Goal: Information Seeking & Learning: Check status

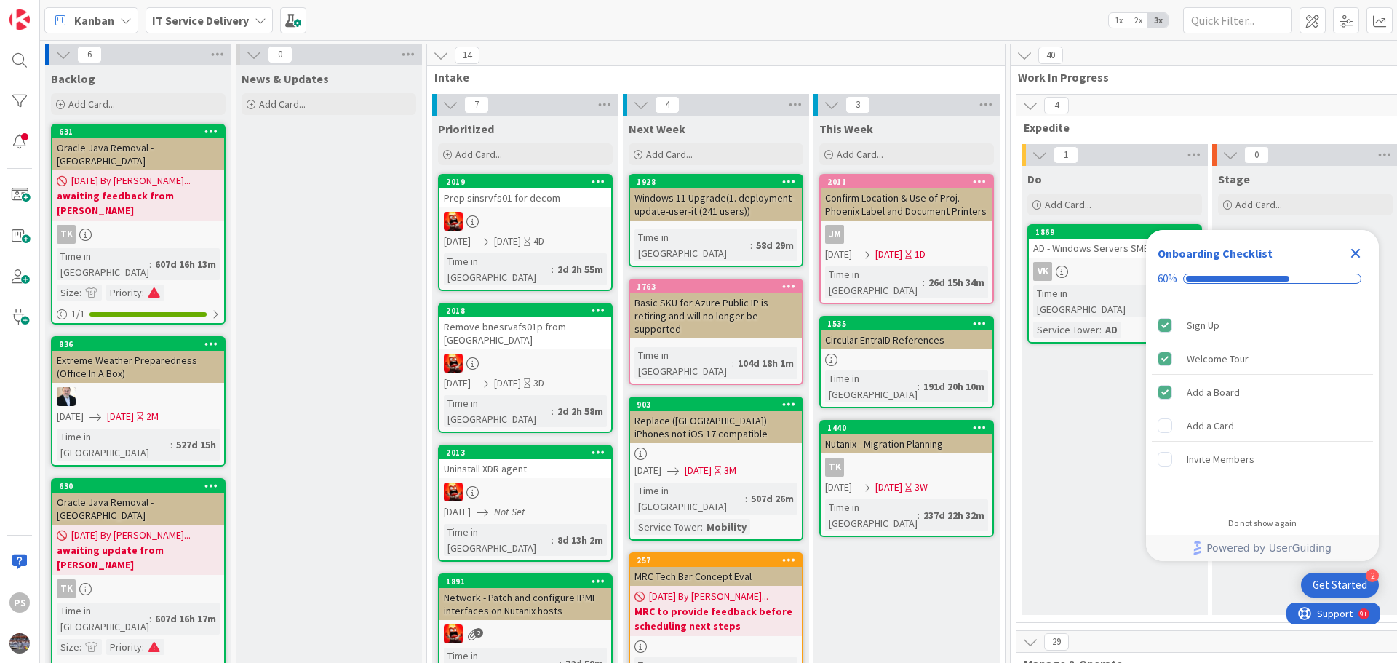
click at [1357, 251] on icon "Close Checklist" at bounding box center [1355, 253] width 9 height 9
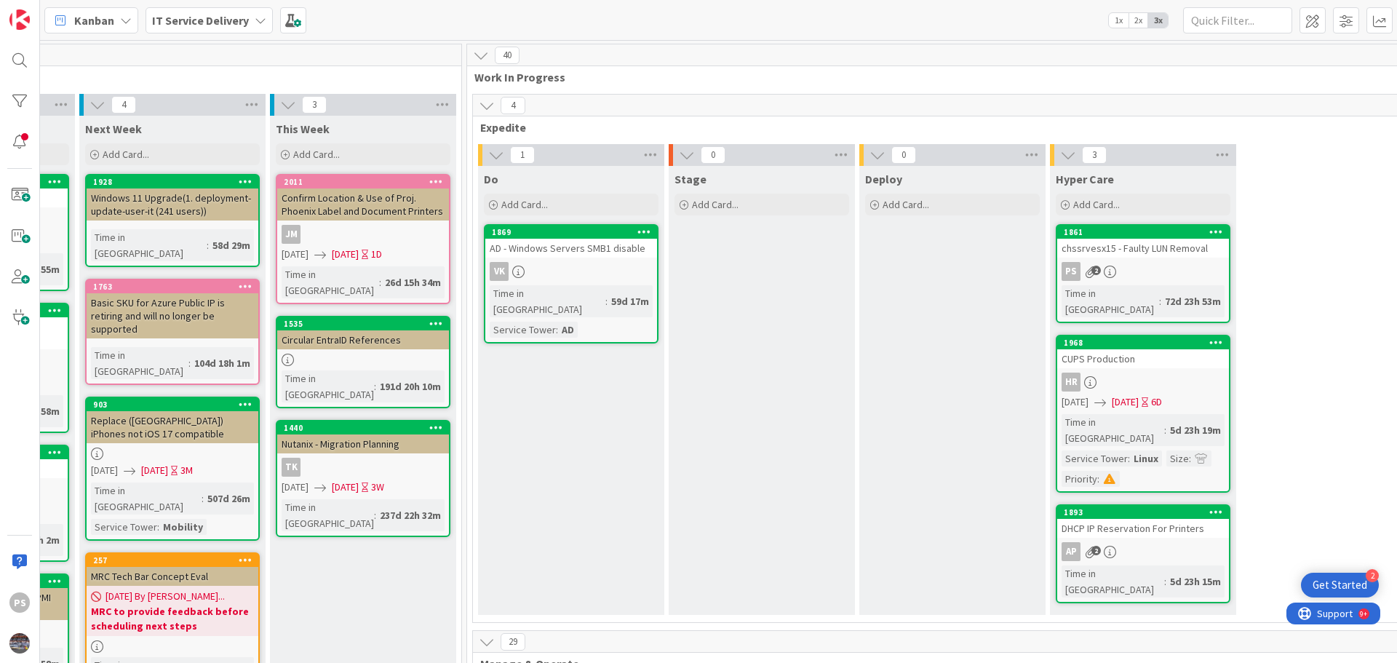
scroll to position [0, 553]
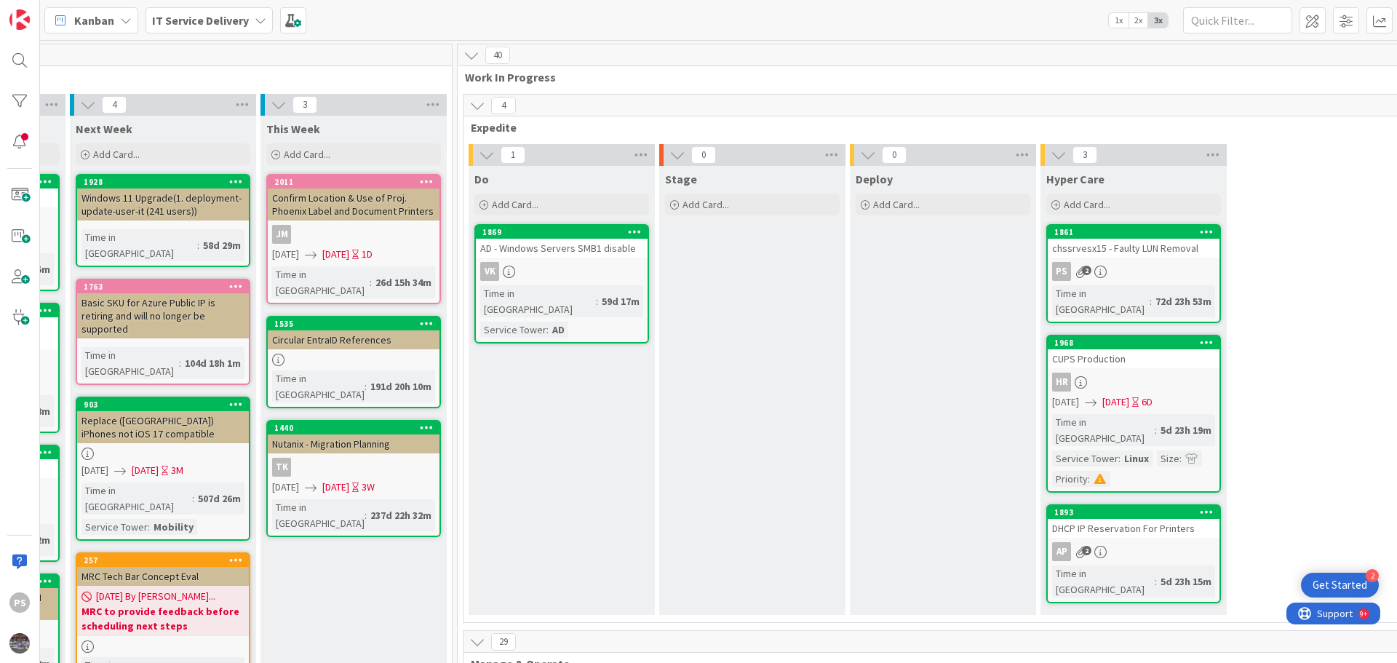
click at [1161, 258] on link "1861 chssrvesx15 - Faulty LUN Removal PS 2 Time in [GEOGRAPHIC_DATA] : 72d 23h …" at bounding box center [1133, 273] width 175 height 99
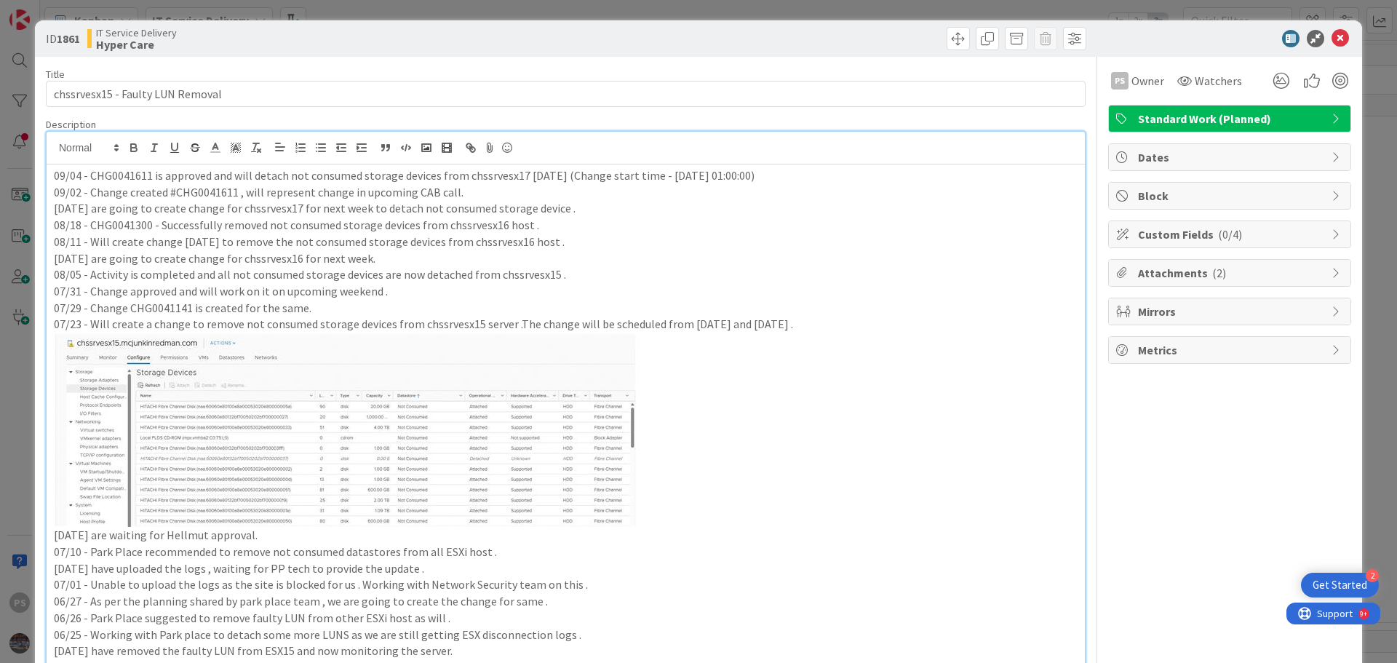
click at [789, 148] on div "PS [PERSON_NAME] just joined 09/04 - CHG0041611 is approved and will detach not…" at bounding box center [566, 469] width 1038 height 674
drag, startPoint x: 787, startPoint y: 175, endPoint x: 574, endPoint y: 172, distance: 213.2
click at [574, 172] on p "09/04 - CHG0041611 is approved and will detach not consumed storage devices fro…" at bounding box center [565, 175] width 1023 height 17
click at [497, 172] on p "09/04 - CHG0041611 is approved and will detach not consumed storage devices fro…" at bounding box center [565, 175] width 1023 height 17
drag, startPoint x: 728, startPoint y: 178, endPoint x: 702, endPoint y: 180, distance: 26.3
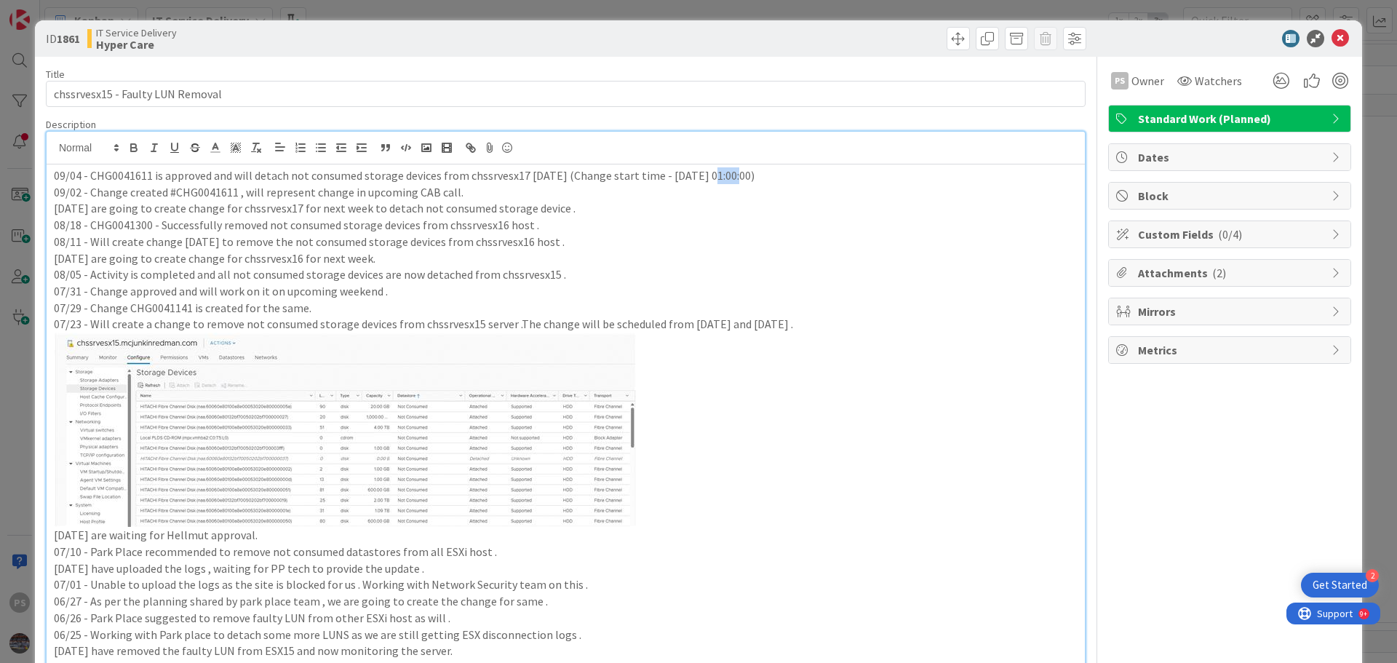
click at [702, 180] on p "09/04 - CHG0041611 is approved and will detach not consumed storage devices fro…" at bounding box center [565, 175] width 1023 height 17
drag, startPoint x: 81, startPoint y: 177, endPoint x: 50, endPoint y: 175, distance: 31.3
click at [50, 175] on div "09/04 - CHG0041611 is approved and will detach not consumed storage devices fro…" at bounding box center [566, 485] width 1038 height 642
click at [143, 180] on p "09/04 - CHG0041611 is approved and will detach not consumed storage devices fro…" at bounding box center [565, 175] width 1023 height 17
click at [1331, 38] on icon at bounding box center [1339, 38] width 17 height 17
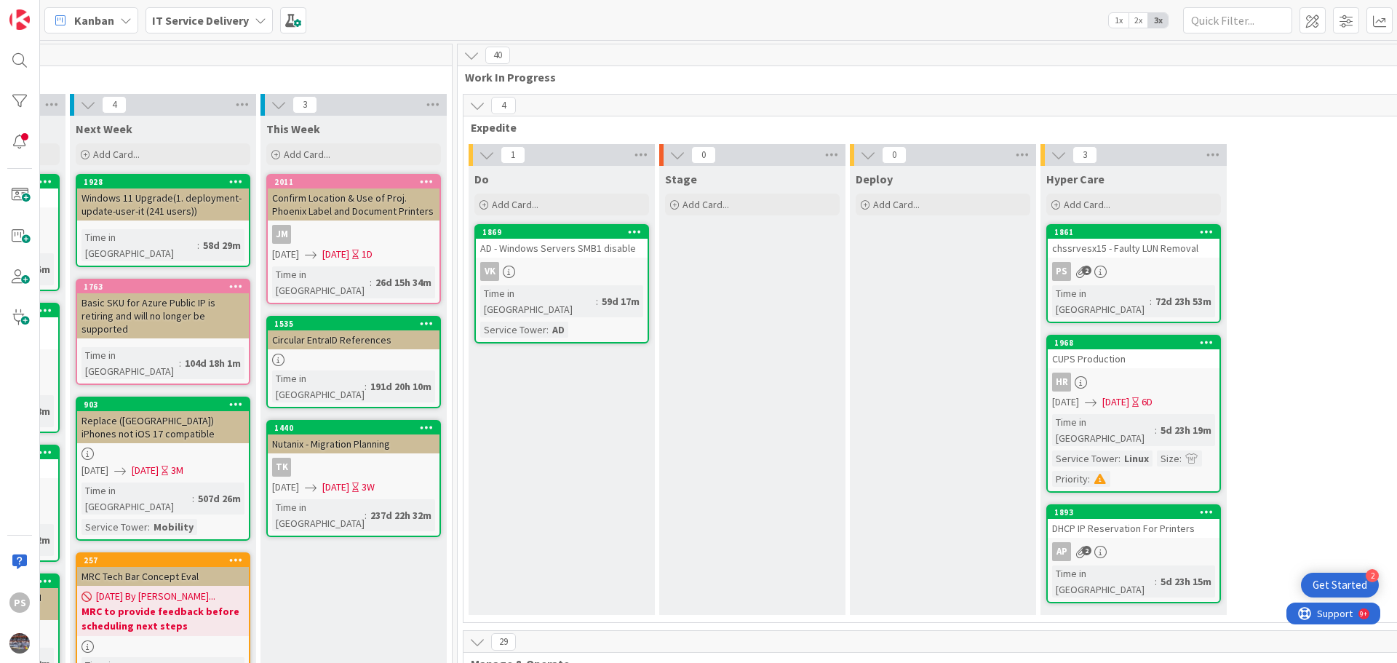
click at [1116, 350] on div "CUPS Production" at bounding box center [1133, 358] width 172 height 19
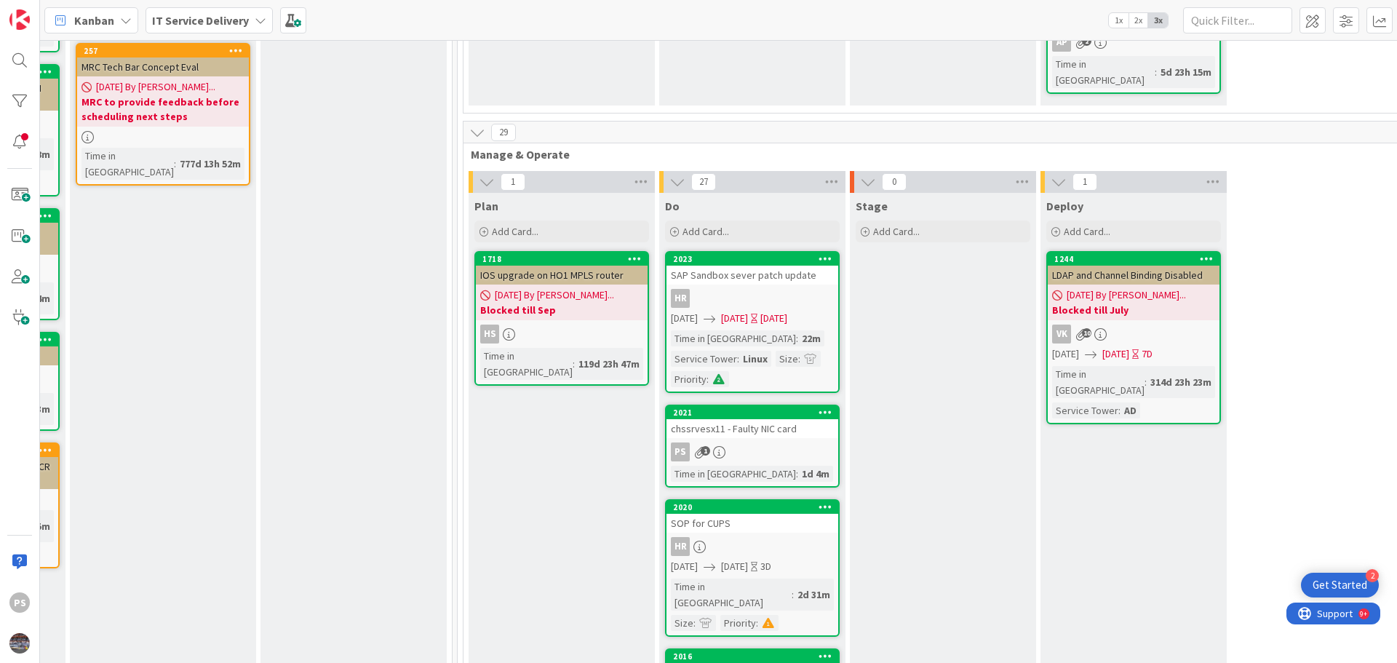
scroll to position [655, 553]
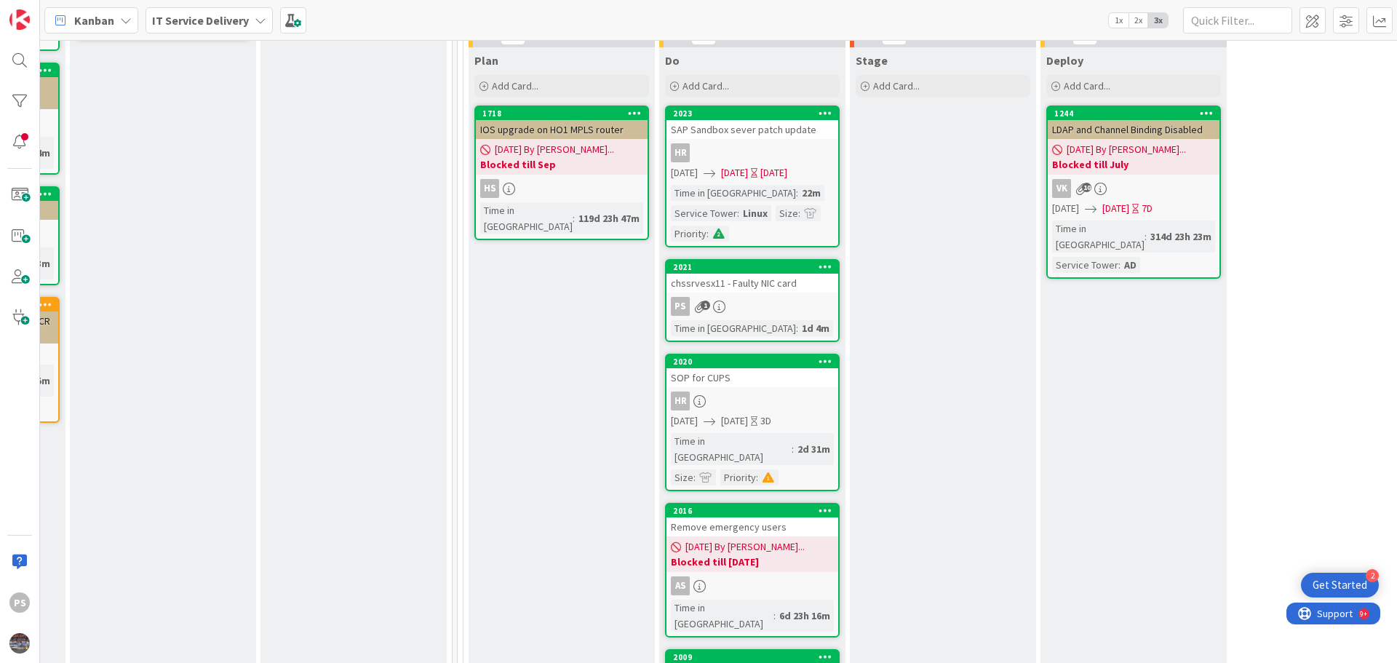
click at [780, 297] on div "PS 1" at bounding box center [752, 306] width 172 height 19
click at [722, 368] on div "SOP for CUPS" at bounding box center [752, 377] width 172 height 19
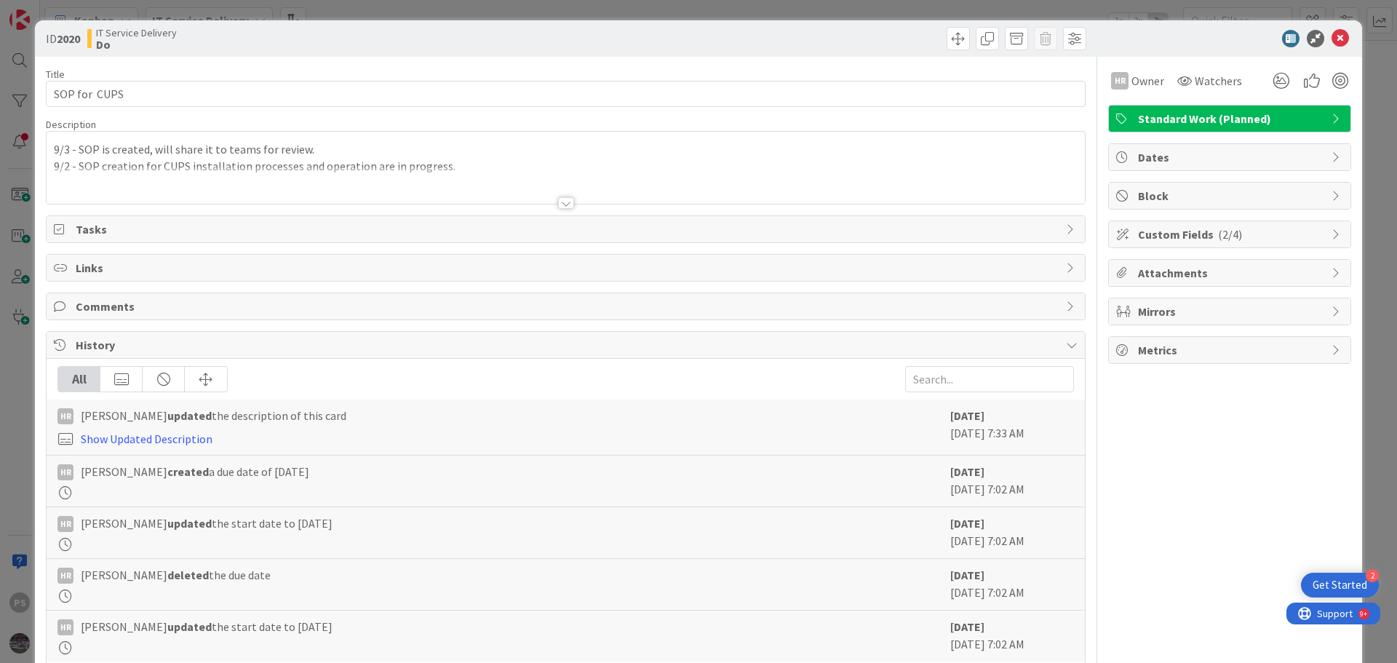
click at [330, 148] on div "9/3 - SOP is created, will share it to teams for review. 9/2 - SOP creation for…" at bounding box center [566, 168] width 1038 height 72
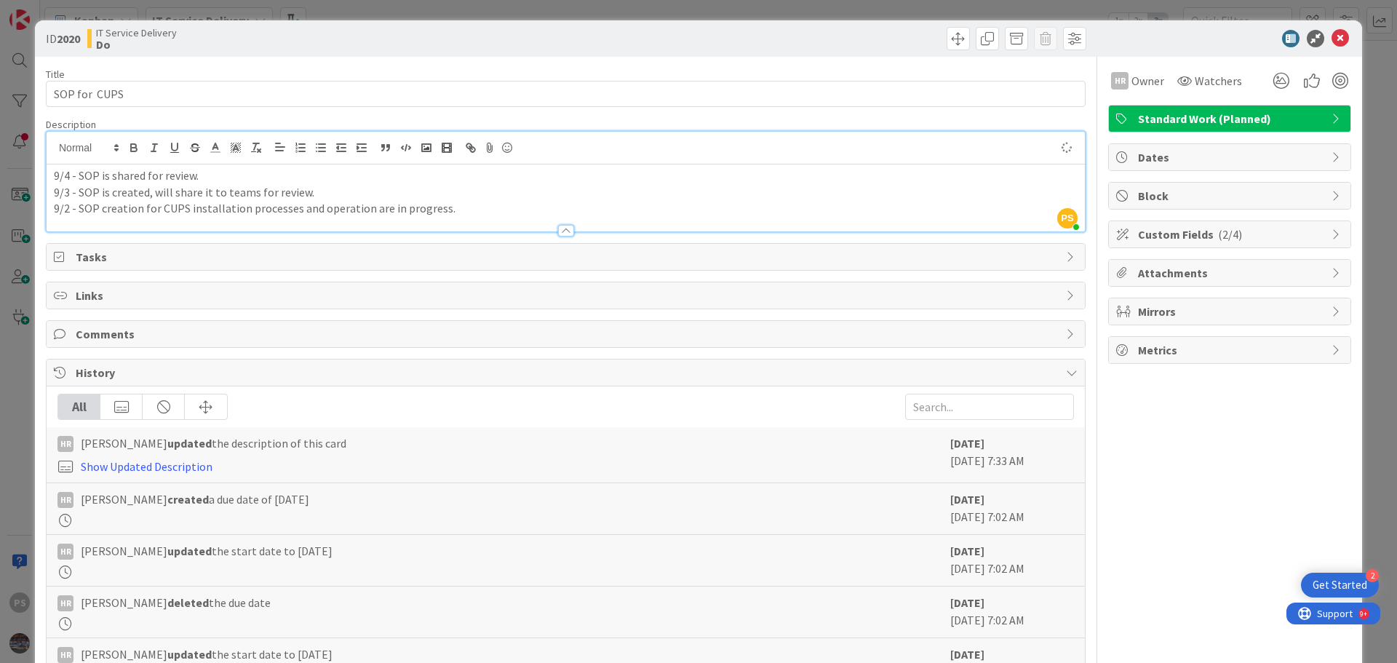
click at [1331, 45] on icon at bounding box center [1339, 38] width 17 height 17
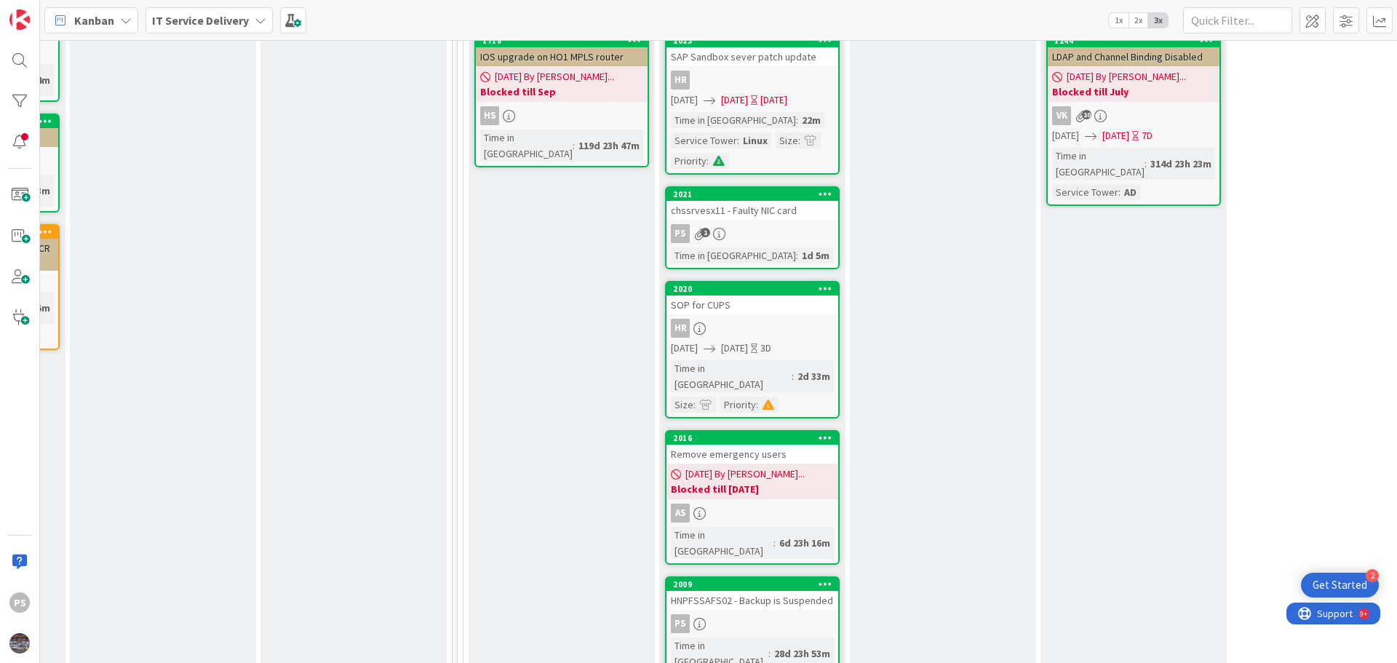
scroll to position [800, 553]
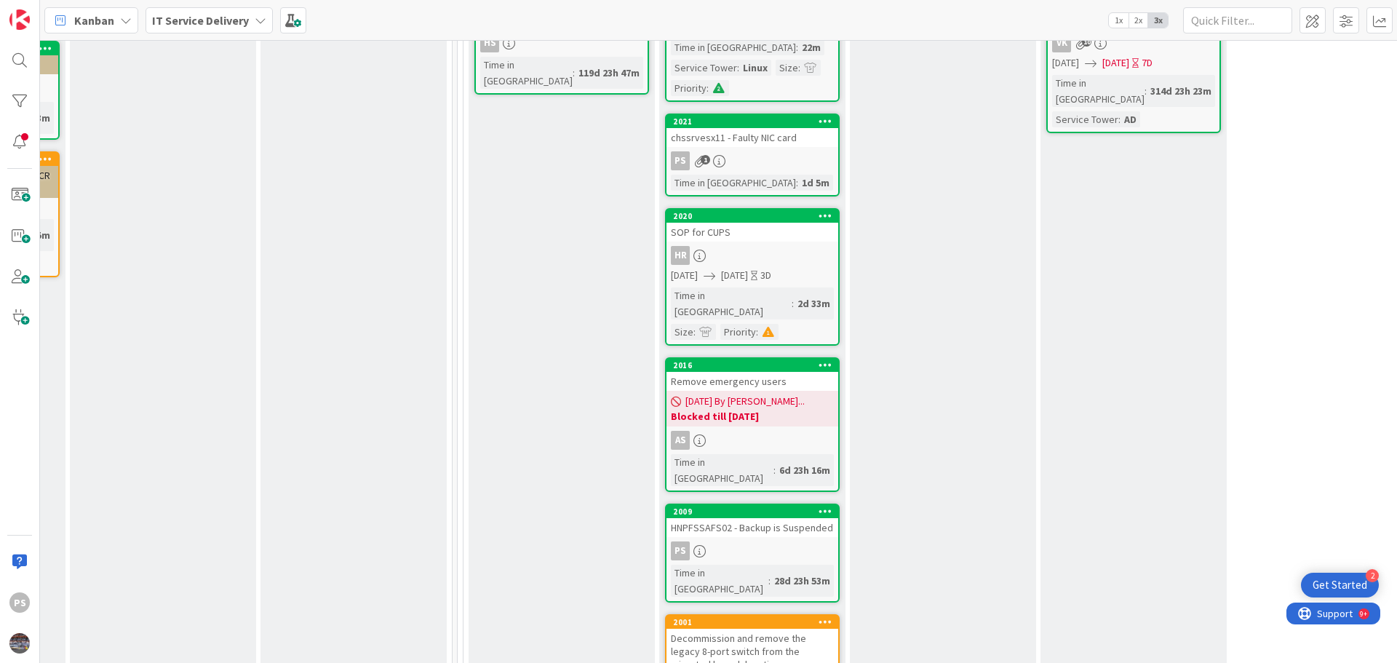
click at [786, 518] on div "HNPFSSAFS02 - Backup is Suspended" at bounding box center [752, 527] width 172 height 19
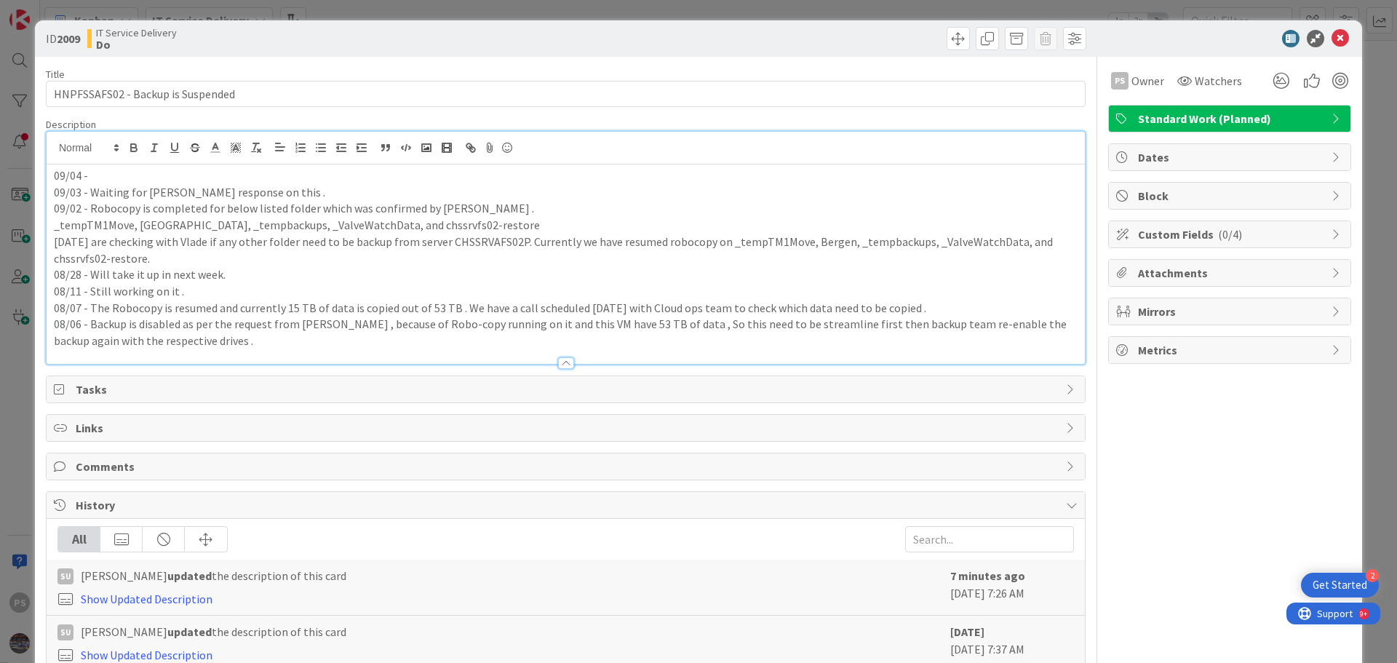
click at [185, 151] on div "09/04 - 09/03 - Waiting for Vlade response on this . 09/02 - Robocopy is comple…" at bounding box center [566, 248] width 1038 height 232
click at [201, 179] on p "09/04 -" at bounding box center [565, 175] width 1023 height 17
click at [488, 245] on p "[DATE] are checking with Vlade if any other folder need to be backup from serve…" at bounding box center [565, 250] width 1023 height 33
copy p "CHSSRVAFS02P"
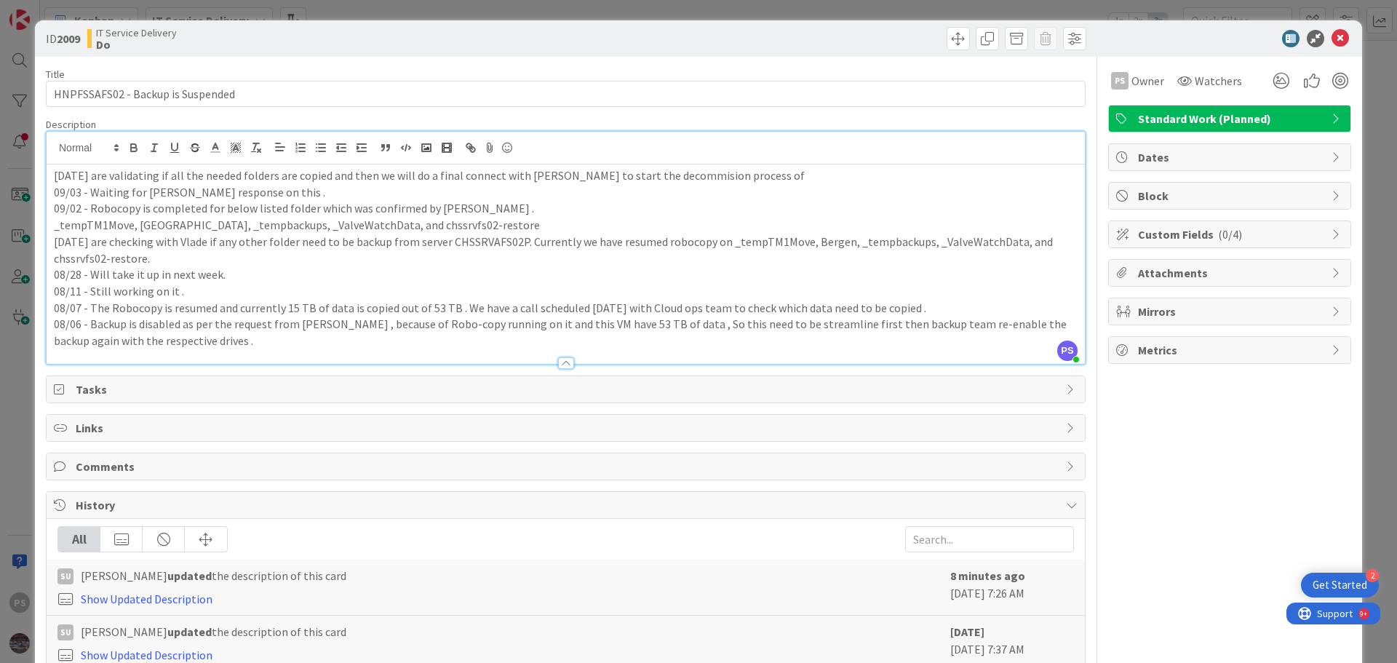
click at [751, 174] on p "[DATE] are validating if all the needed folders are copied and then we will do …" at bounding box center [565, 175] width 1023 height 17
click at [710, 192] on p "09/03 - Waiting for [PERSON_NAME] response on this ." at bounding box center [565, 192] width 1023 height 17
click at [583, 170] on p "[DATE] are validating if all the needed folders are copied and then we will do …" at bounding box center [565, 175] width 1023 height 17
click at [652, 178] on p "[DATE] are validating if all the needed folders are copied and then we will do …" at bounding box center [565, 175] width 1023 height 17
click at [92, 175] on p "[DATE] are validating if all the needed folders are copied and then we will do …" at bounding box center [565, 175] width 1023 height 17
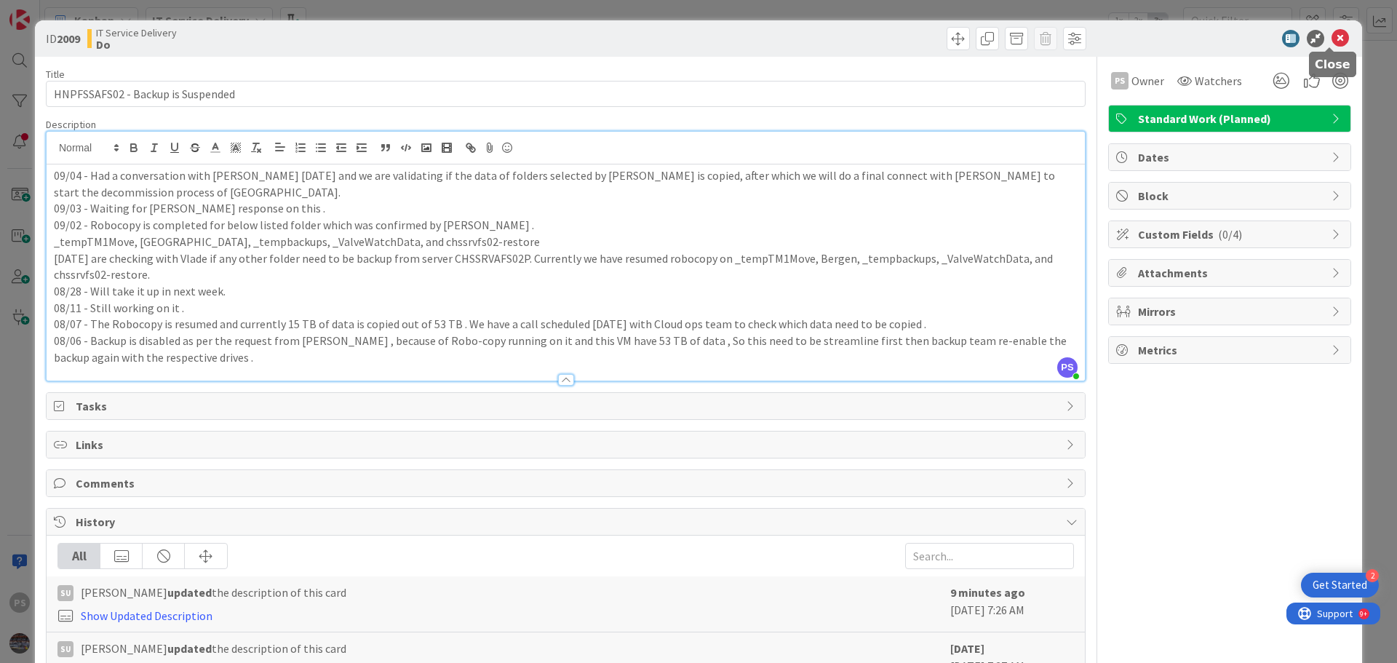
click at [1331, 41] on icon at bounding box center [1339, 38] width 17 height 17
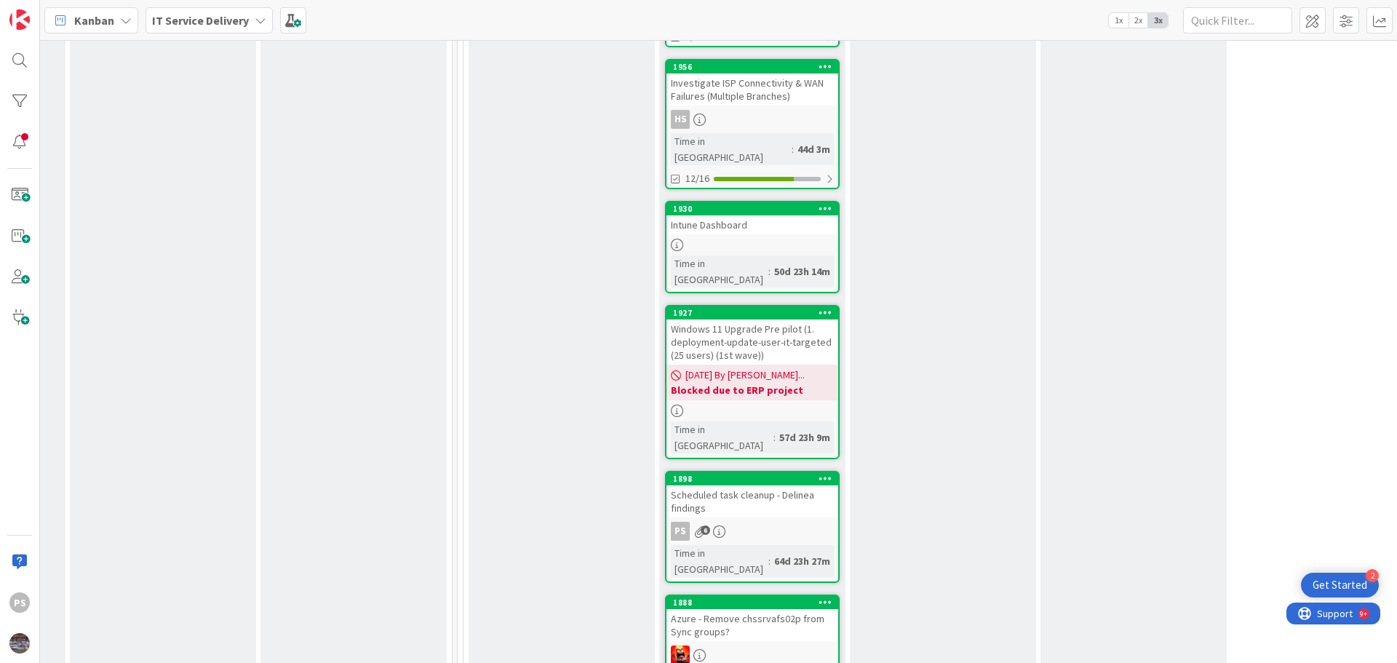
scroll to position [2328, 553]
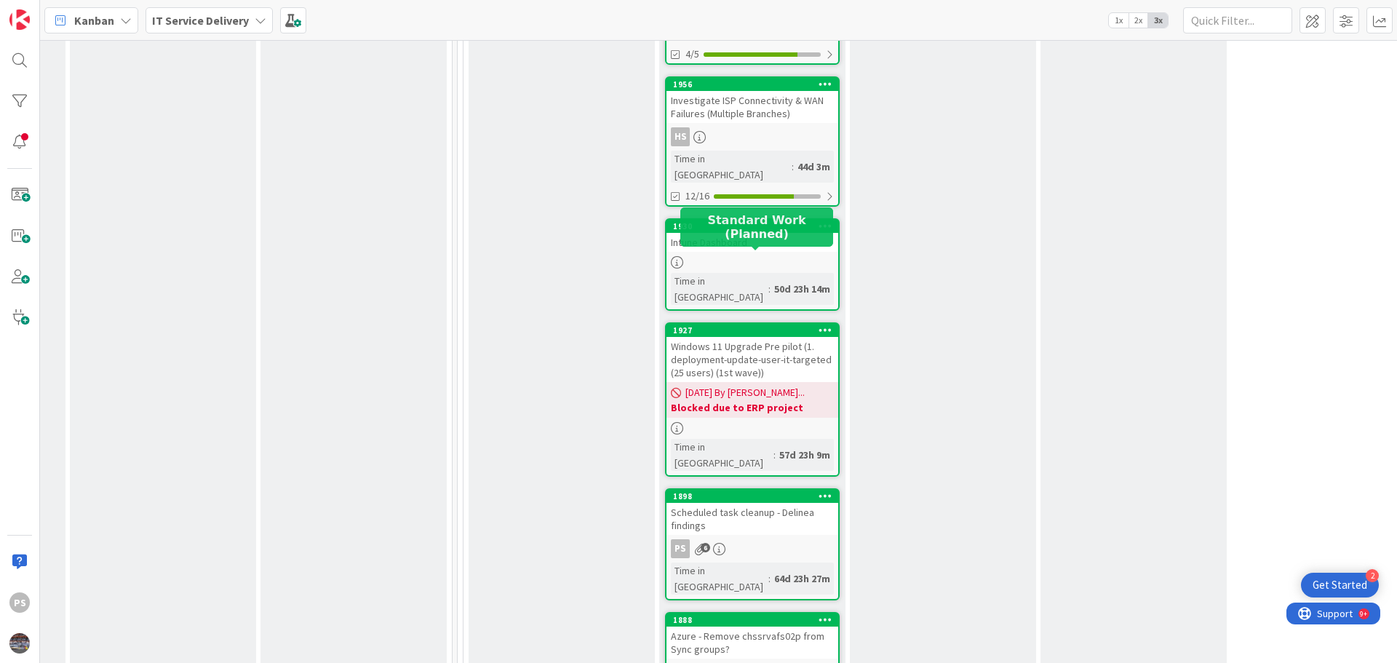
click at [800, 490] on div "1898" at bounding box center [752, 496] width 172 height 13
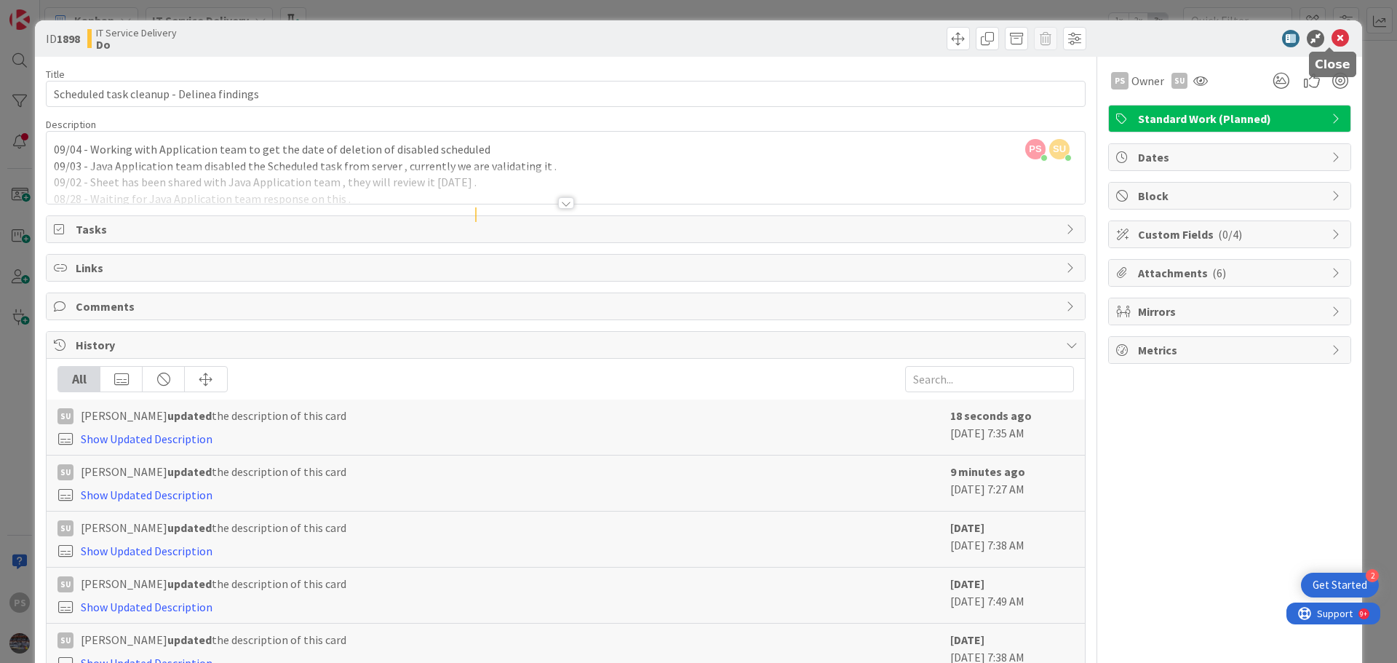
click at [1331, 40] on icon at bounding box center [1339, 38] width 17 height 17
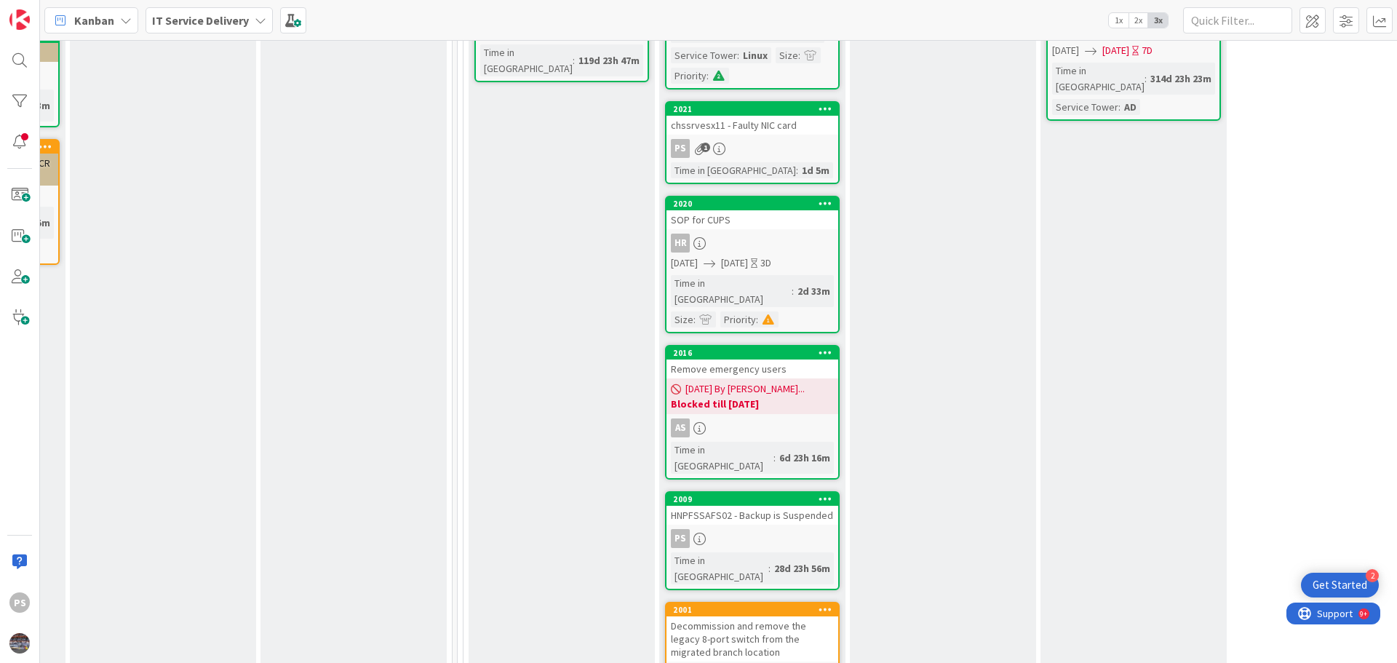
scroll to position [946, 553]
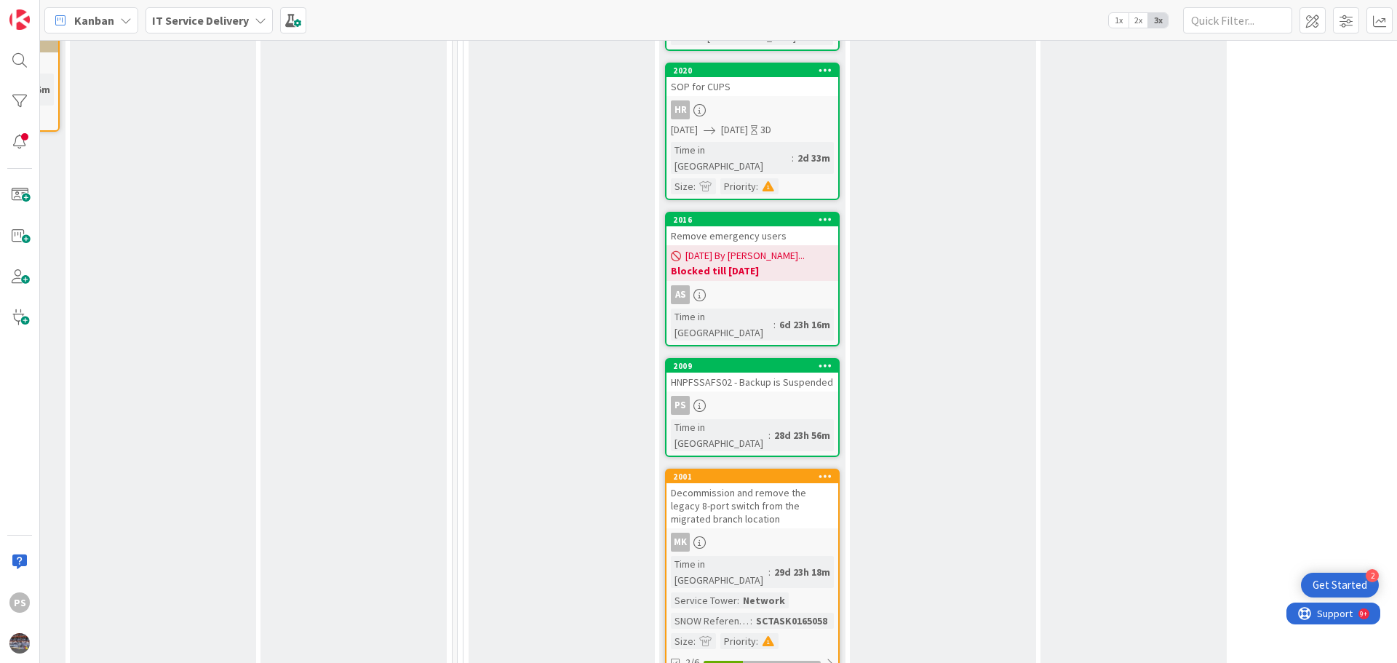
click at [730, 372] on div "HNPFSSAFS02 - Backup is Suspended" at bounding box center [752, 381] width 172 height 19
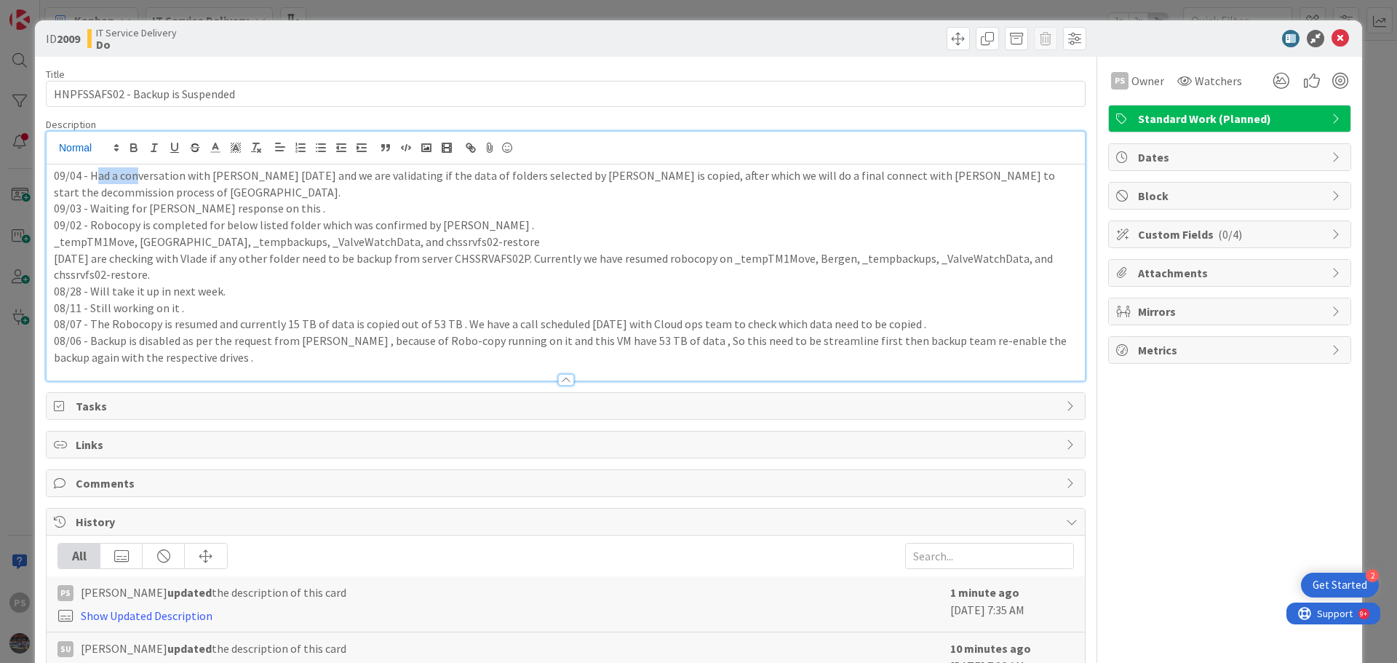
drag, startPoint x: 125, startPoint y: 162, endPoint x: 95, endPoint y: 151, distance: 32.4
click at [95, 151] on div "09/04 - Had a conversation with [PERSON_NAME] [DATE] and we are validating if t…" at bounding box center [566, 256] width 1038 height 249
click at [128, 200] on p "09/03 - Waiting for [PERSON_NAME] response on this ." at bounding box center [565, 208] width 1023 height 17
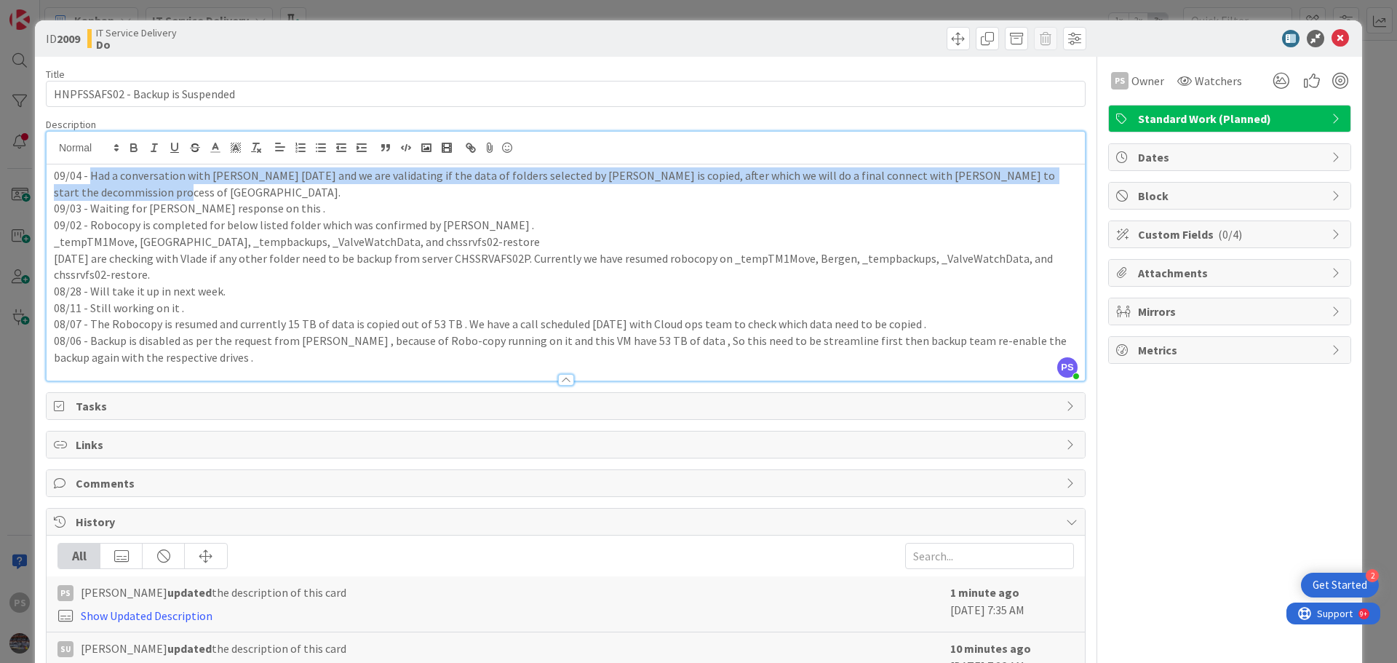
drag, startPoint x: 132, startPoint y: 191, endPoint x: 90, endPoint y: 175, distance: 45.1
click at [90, 175] on p "09/04 - Had a conversation with [PERSON_NAME] [DATE] and we are validating if t…" at bounding box center [565, 183] width 1023 height 33
copy p "Had a conversation with [PERSON_NAME] [DATE] and we are validating if the data …"
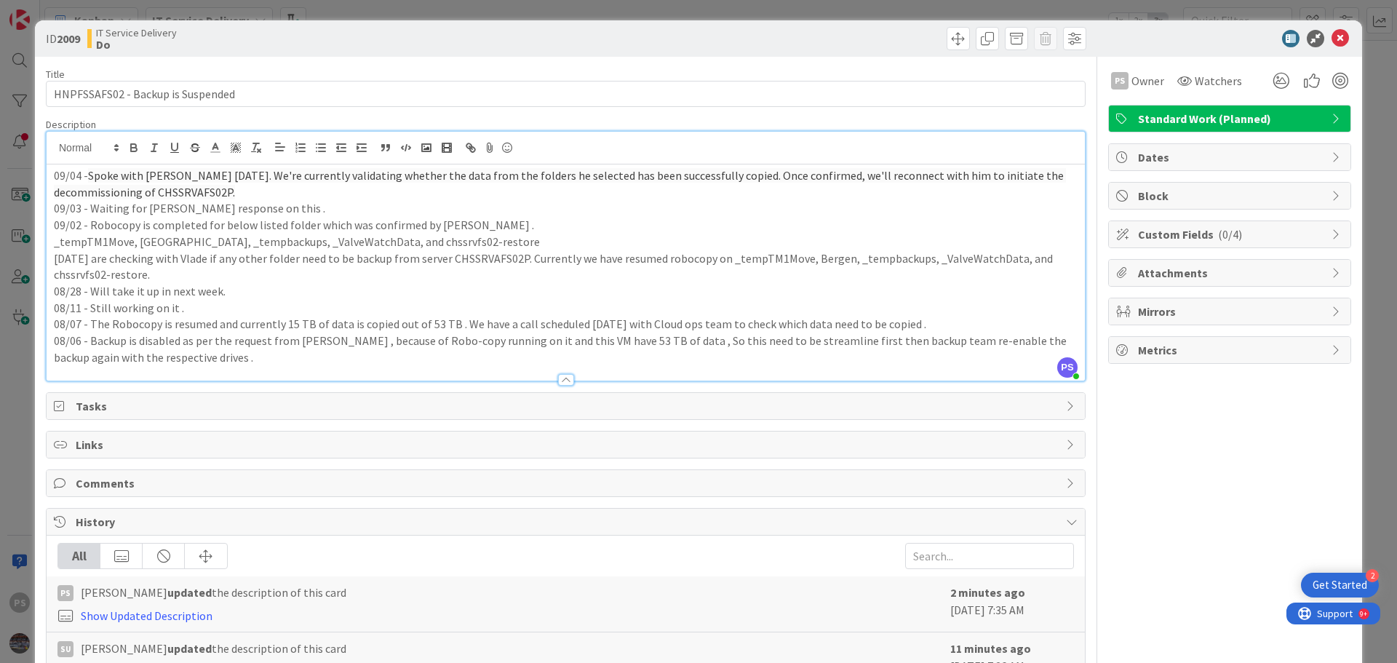
click at [270, 177] on span "Spoke with [PERSON_NAME] [DATE]. We're currently validating whether the data fr…" at bounding box center [560, 183] width 1012 height 31
click at [362, 181] on span "Spoke with [PERSON_NAME] [DATE]. We're currently validating whether the data fr…" at bounding box center [560, 183] width 1012 height 31
click at [574, 173] on span "Spoke with [PERSON_NAME] [DATE]. We're currently validating whether the data fr…" at bounding box center [560, 183] width 1012 height 31
click at [584, 179] on span "Spoke with [PERSON_NAME] [DATE]. We're currently validating whether the data fr…" at bounding box center [560, 183] width 1012 height 31
click at [600, 185] on p "09/04 - Spoke with [PERSON_NAME] [DATE]. We're currently validating whether the…" at bounding box center [565, 183] width 1023 height 33
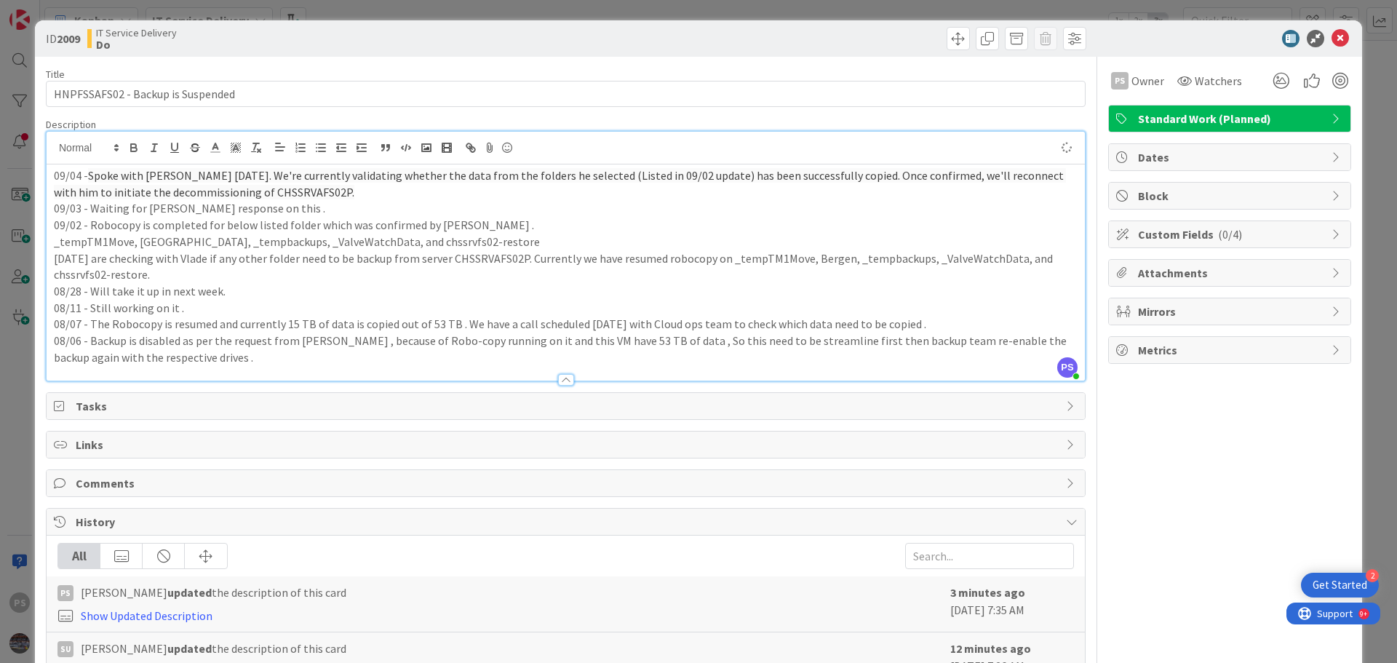
click at [751, 180] on span "Spoke with [PERSON_NAME] [DATE]. We're currently validating whether the data fr…" at bounding box center [560, 183] width 1012 height 31
click at [1331, 45] on icon at bounding box center [1339, 38] width 17 height 17
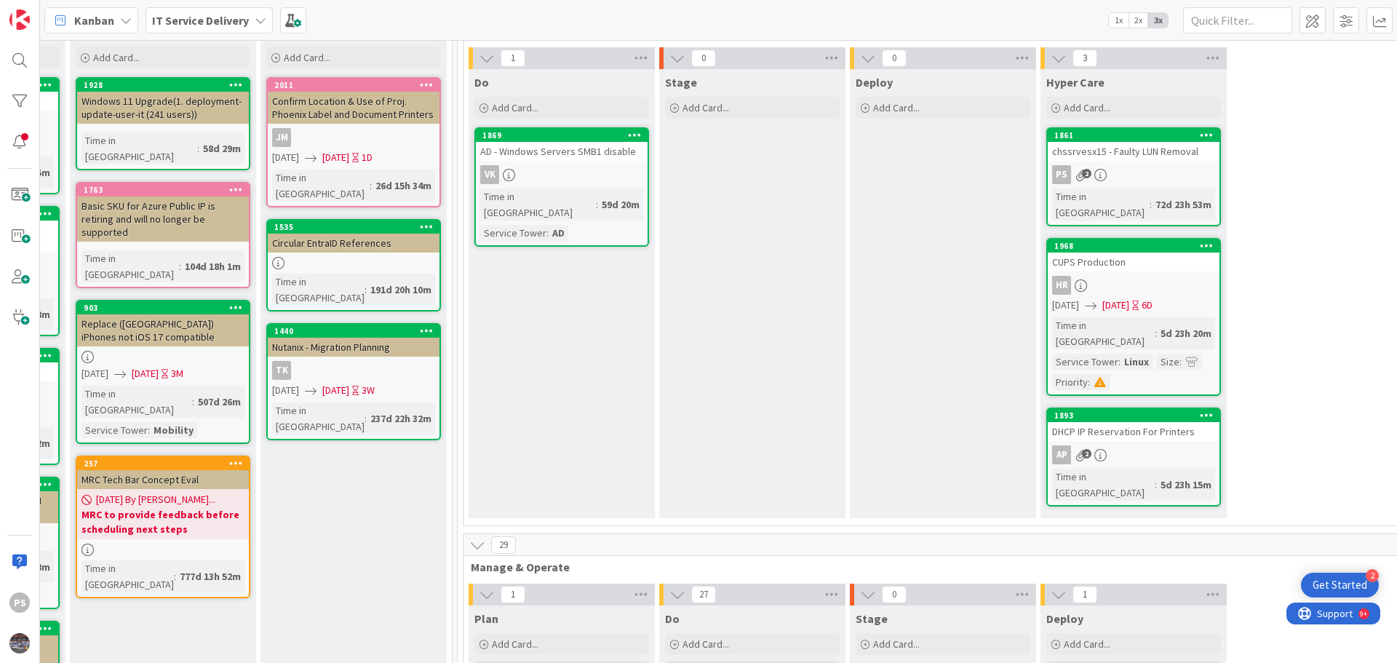
scroll to position [0, 553]
